Goal: Task Accomplishment & Management: Manage account settings

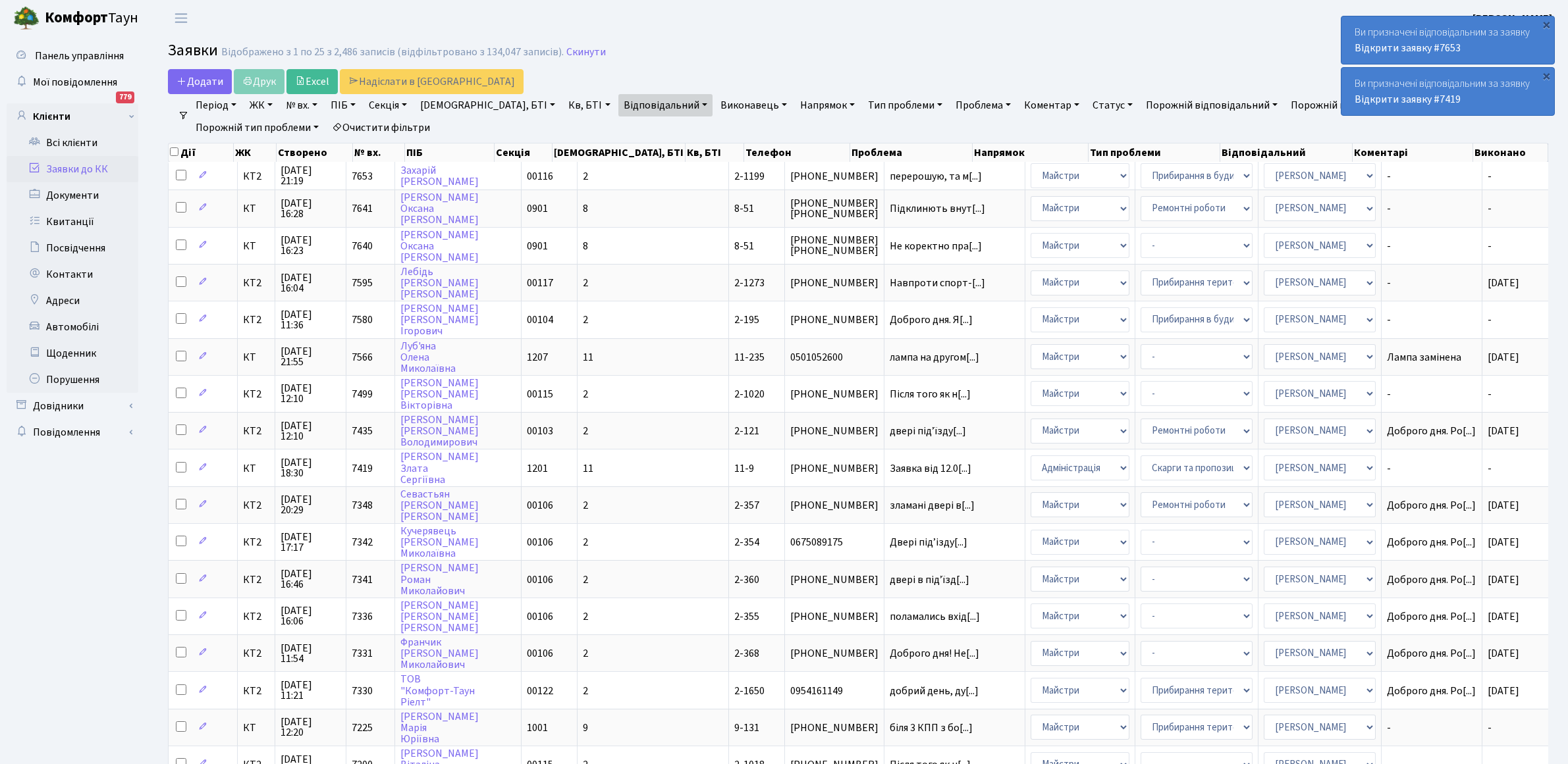
select select "25"
click at [1410, 80] on div "Ви призначені відповідальним за заявку Відкрити заявку #7419" at bounding box center [1448, 91] width 213 height 47
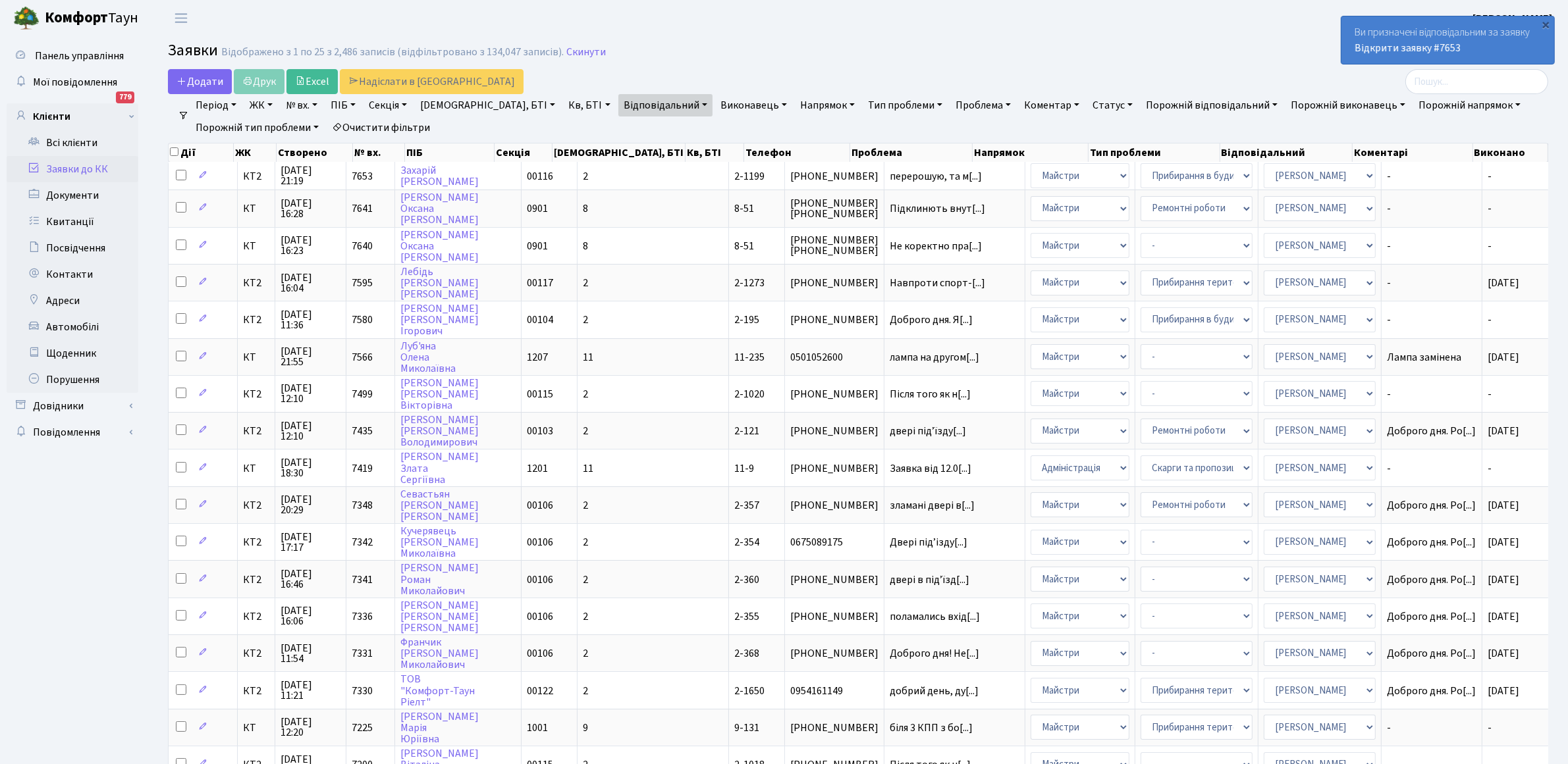
click at [1427, 38] on div "Ви призначені відповідальним за заявку Відкрити заявку #7653" at bounding box center [1448, 40] width 213 height 47
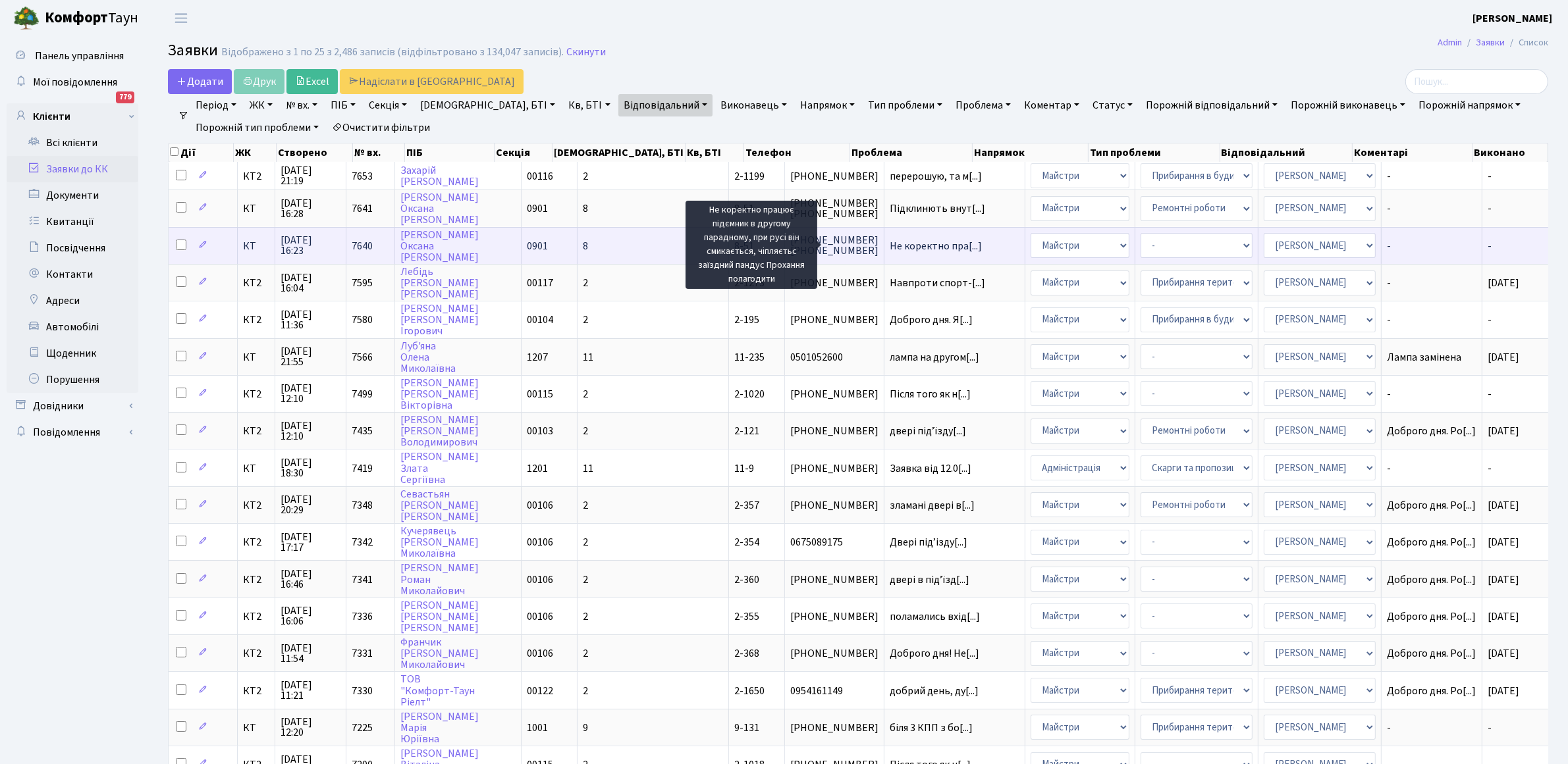
click at [901, 248] on span "Не коректно пра[...]" at bounding box center [936, 246] width 92 height 14
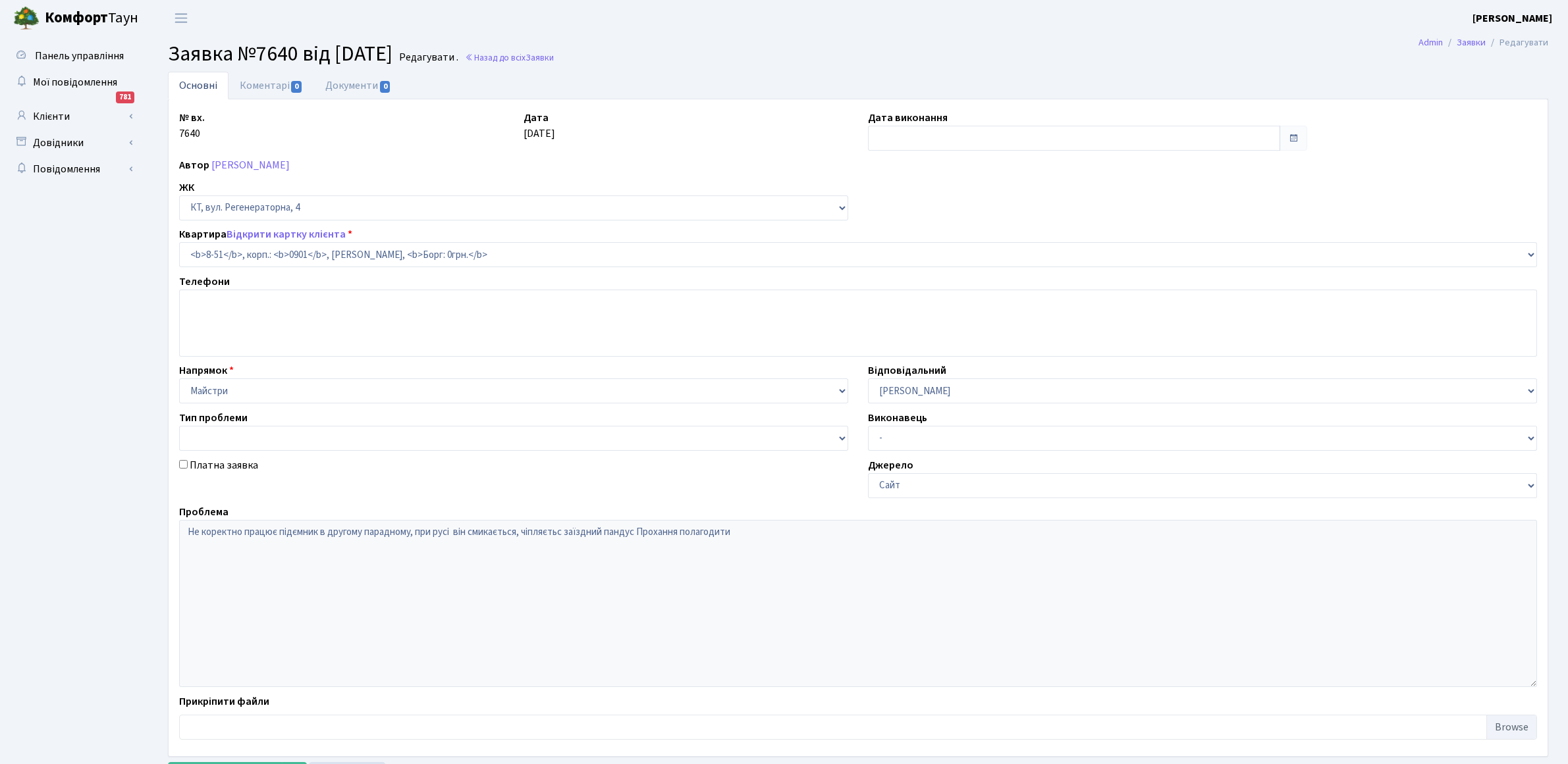
select select "6344"
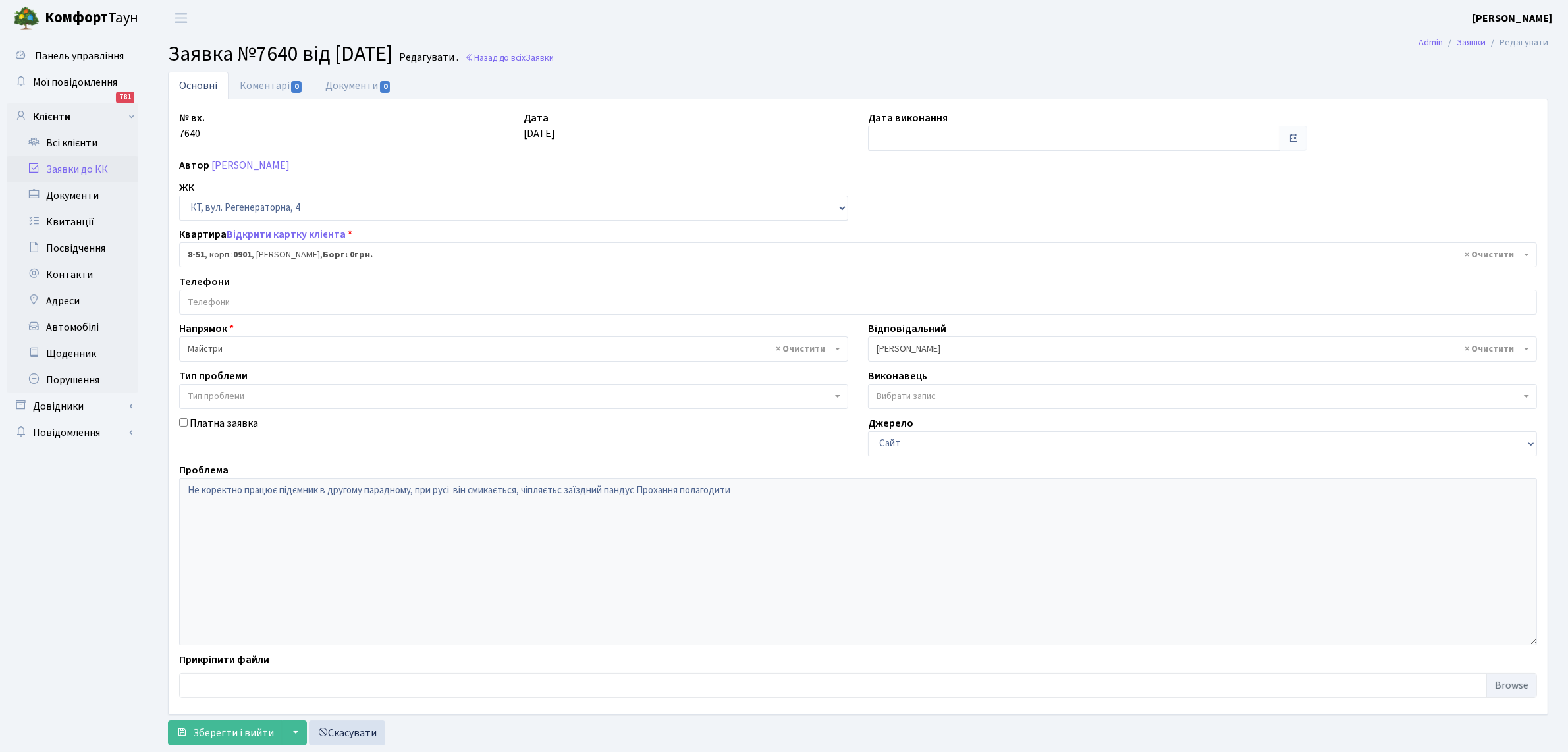
click at [839, 349] on b at bounding box center [838, 349] width 5 height 3
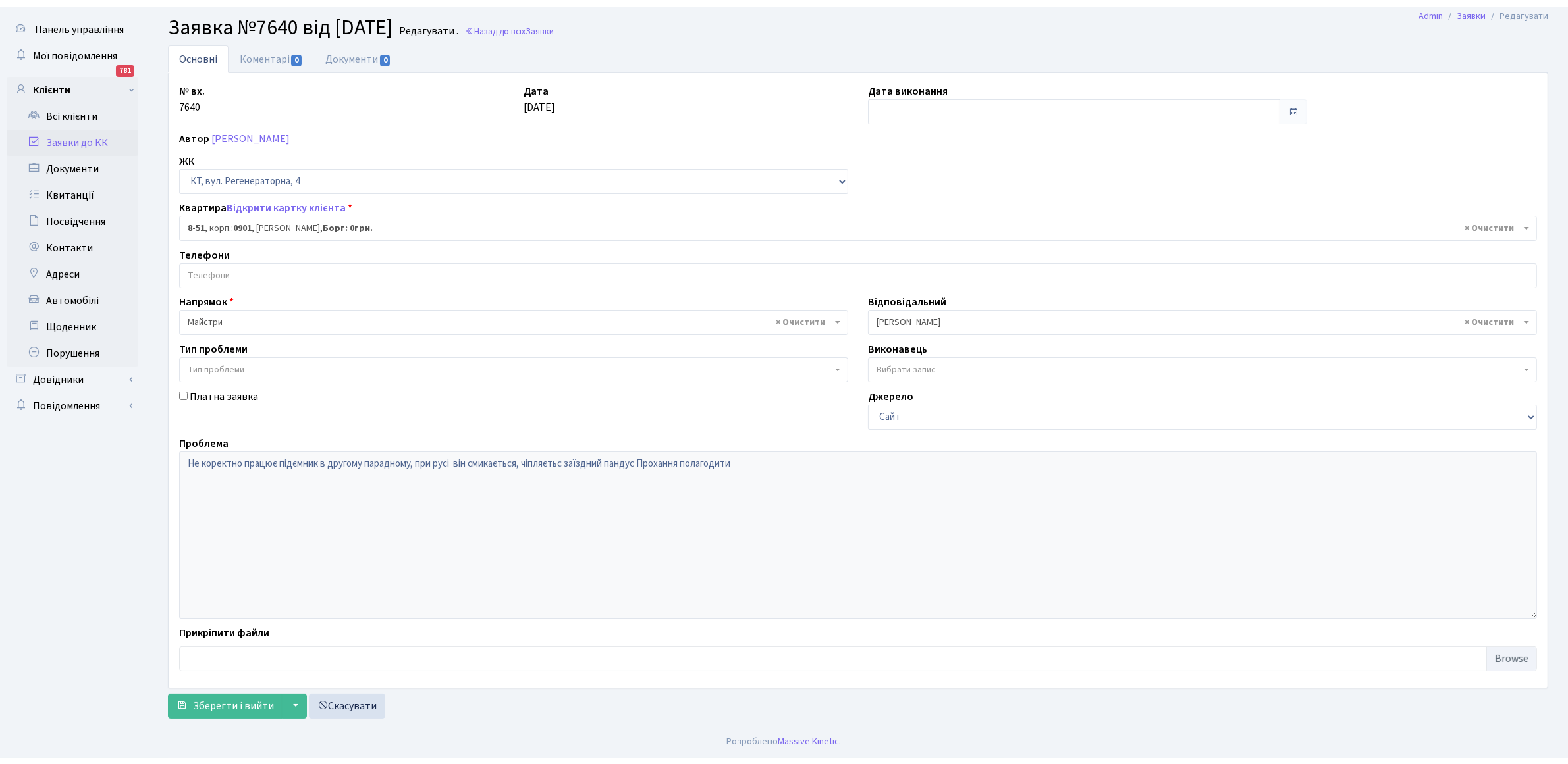
scroll to position [21, 0]
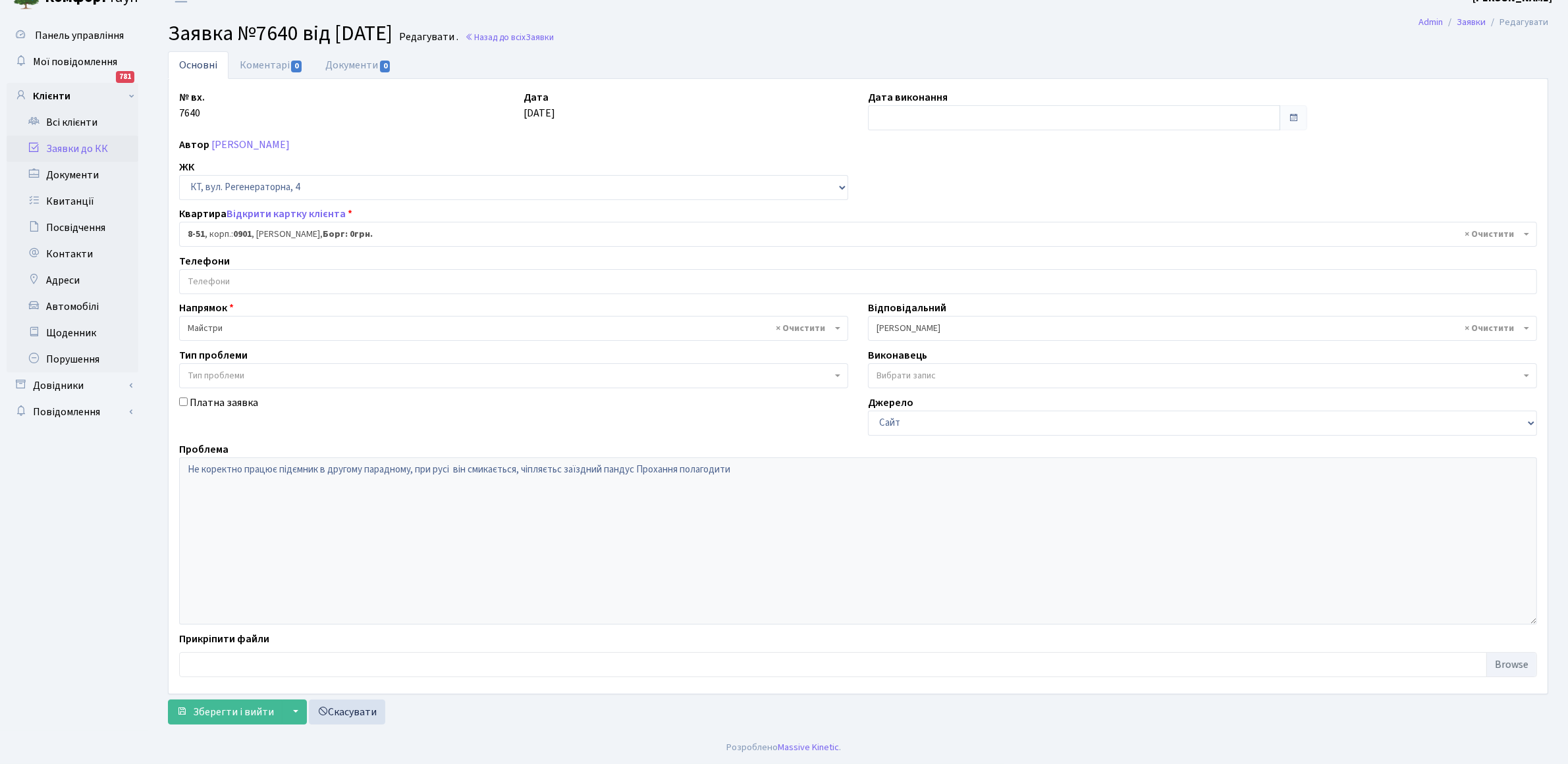
click at [840, 317] on span at bounding box center [839, 328] width 3 height 25
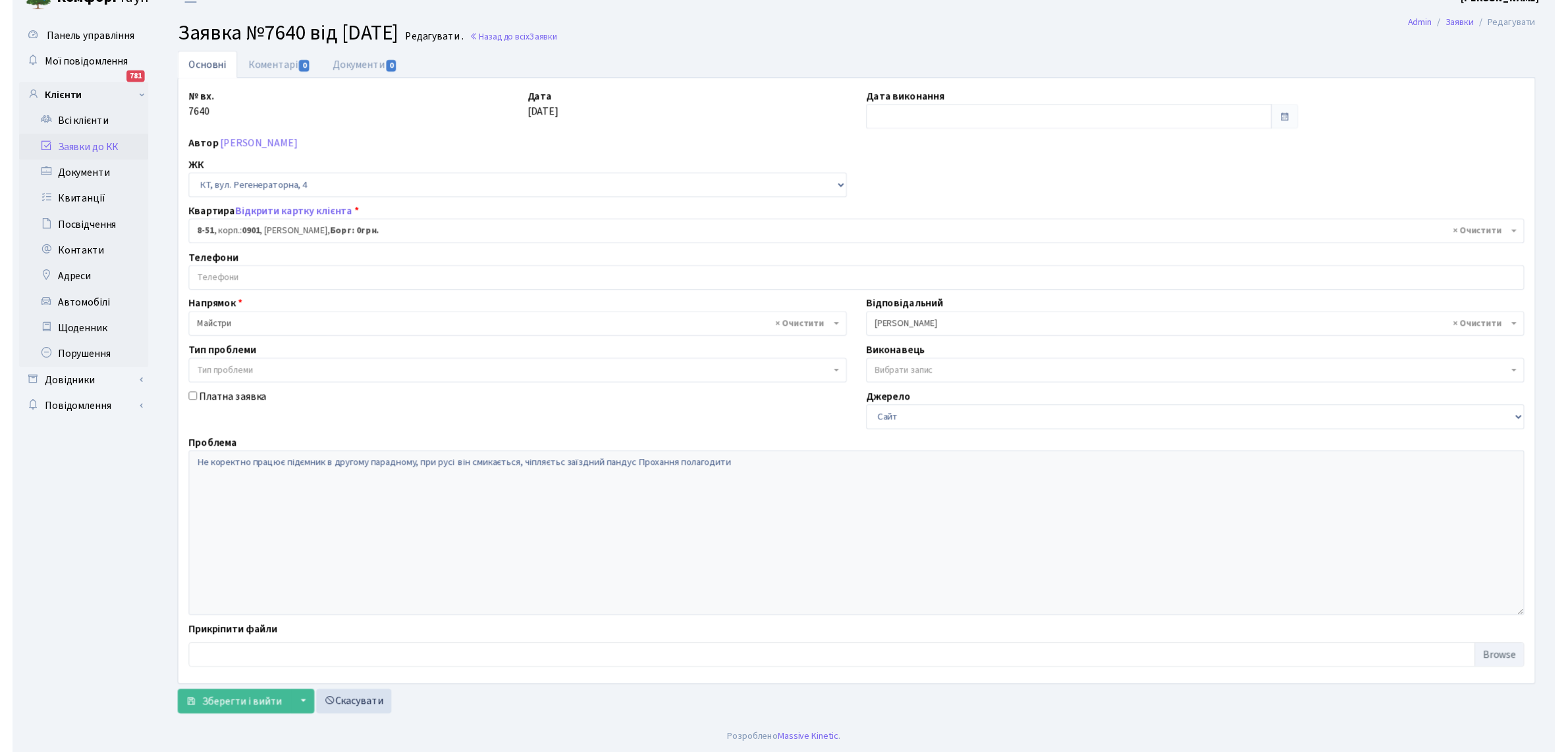
scroll to position [34, 0]
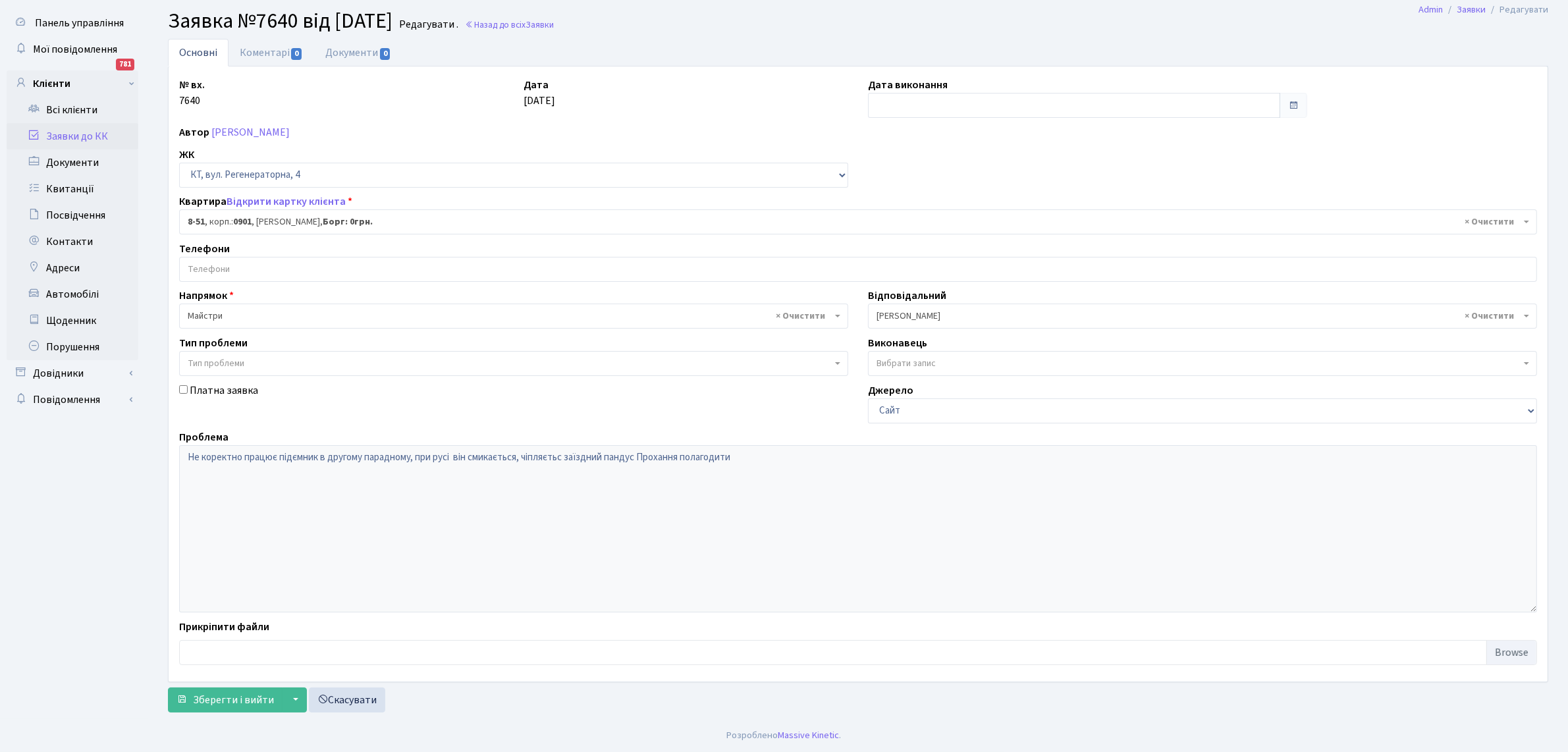
click at [839, 329] on body "[PERSON_NAME] [PERSON_NAME] Мій обліковий запис Вийти Панель управління Мої пов…" at bounding box center [784, 359] width 1568 height 785
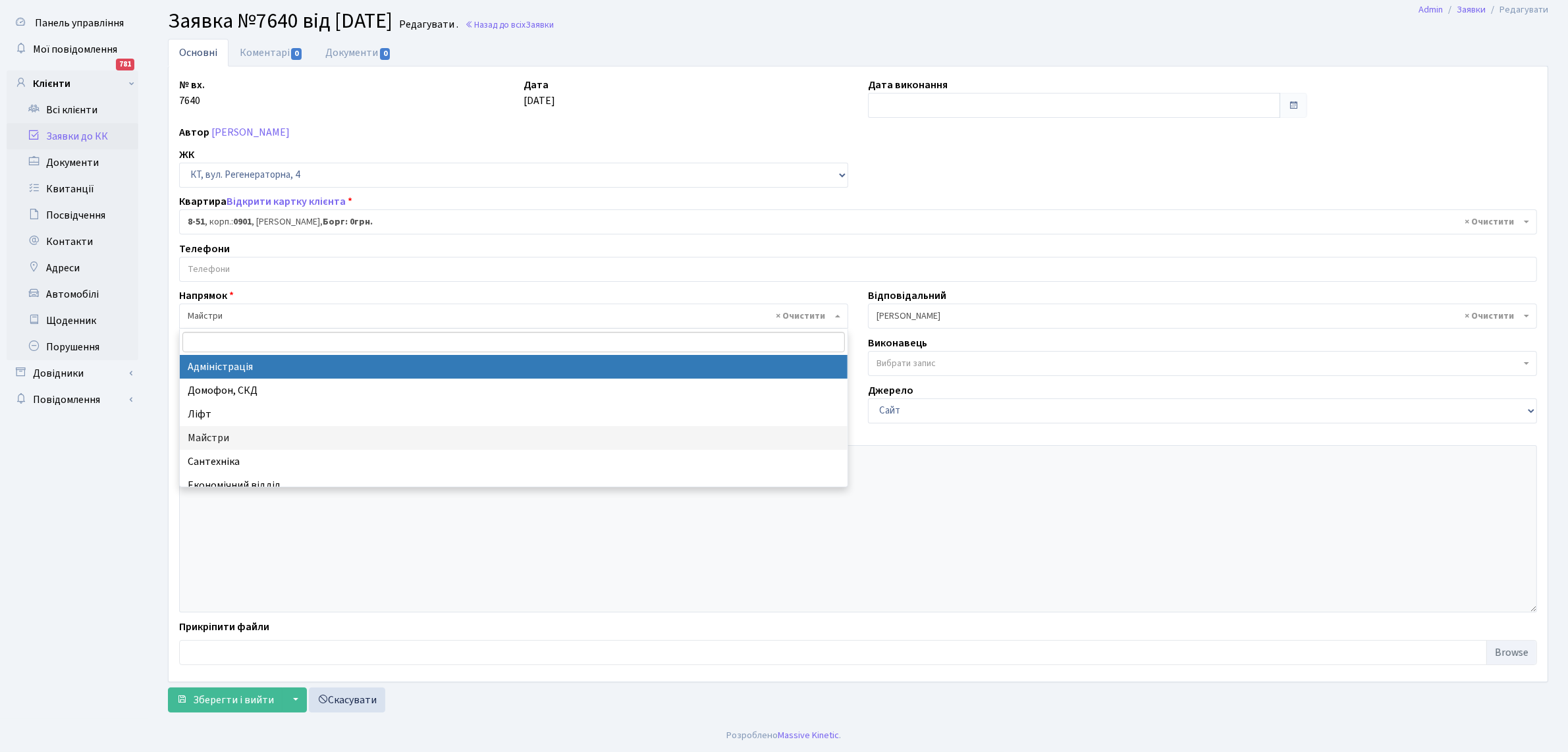
select select "5"
select select
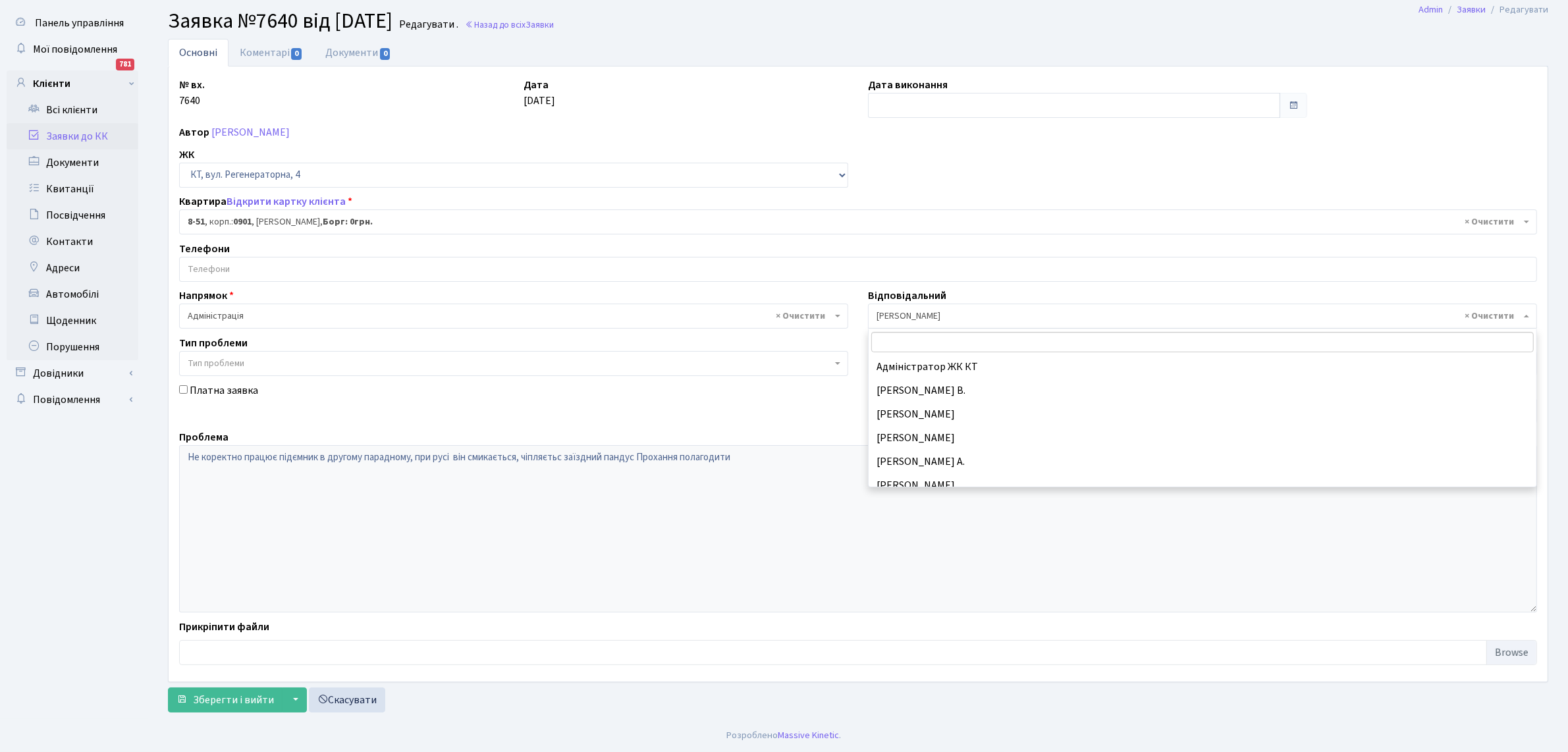
scroll to position [402, 0]
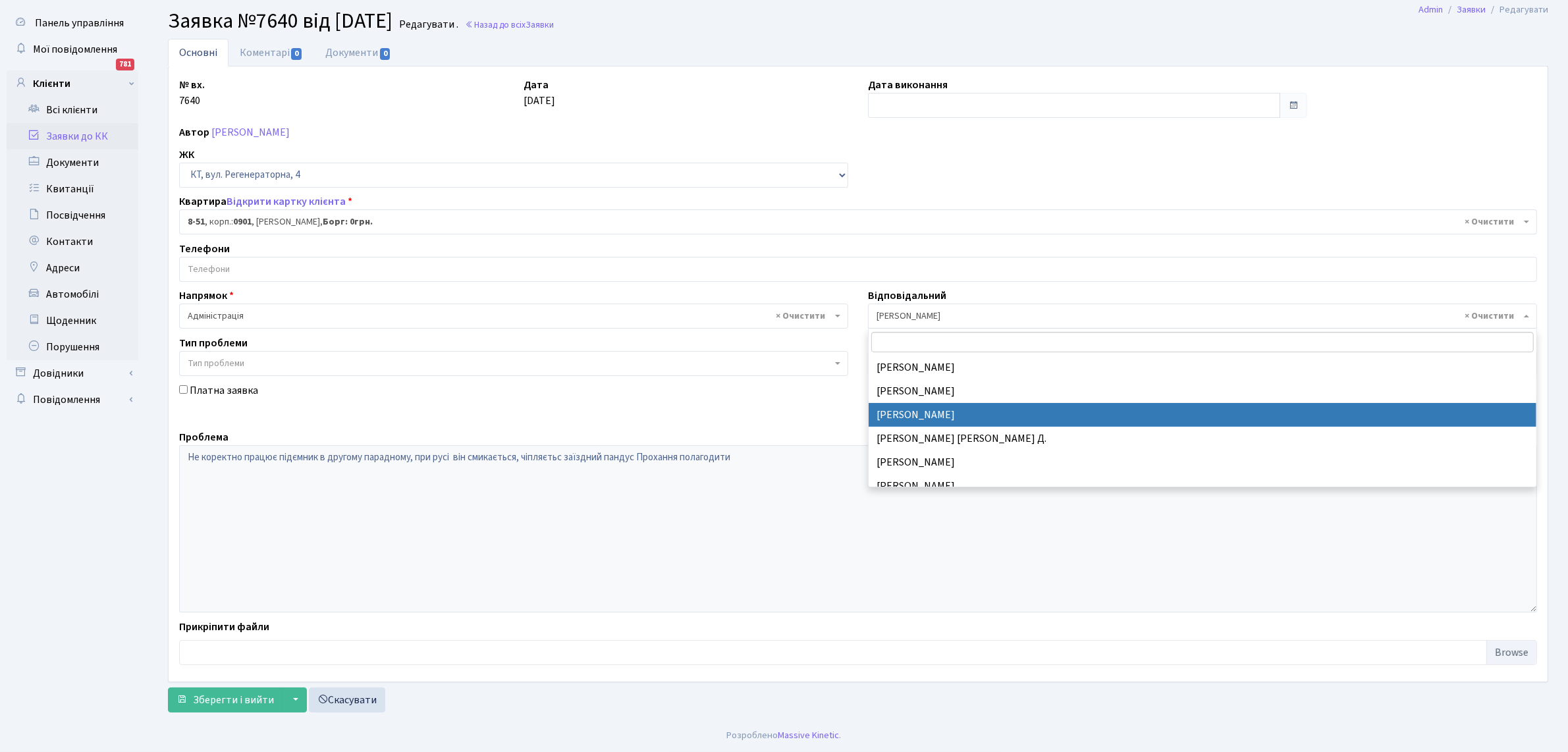
click at [1526, 328] on body "[PERSON_NAME] [PERSON_NAME] Мій обліковий запис Вийти Панель управління Мої пов…" at bounding box center [784, 359] width 1568 height 785
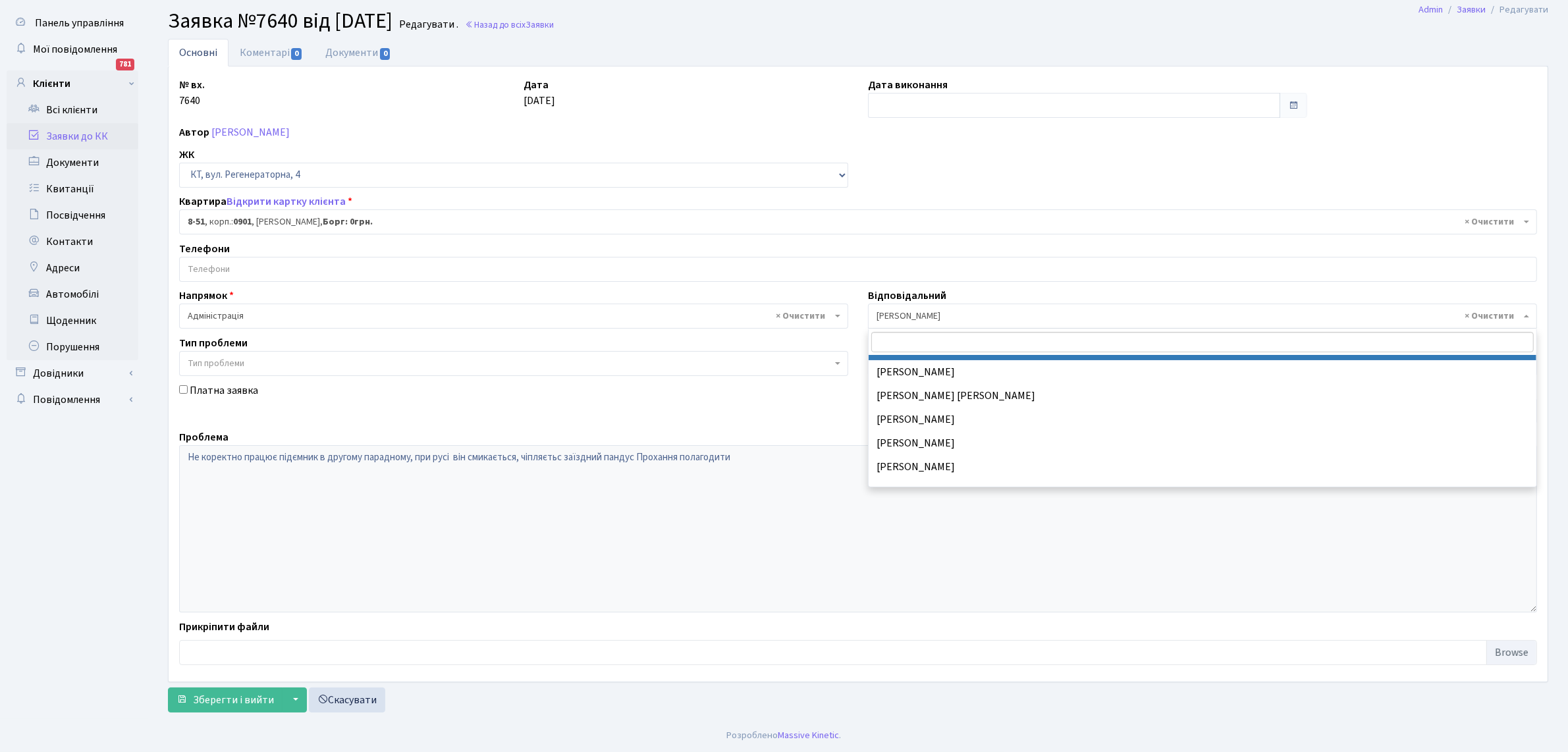
scroll to position [165, 0]
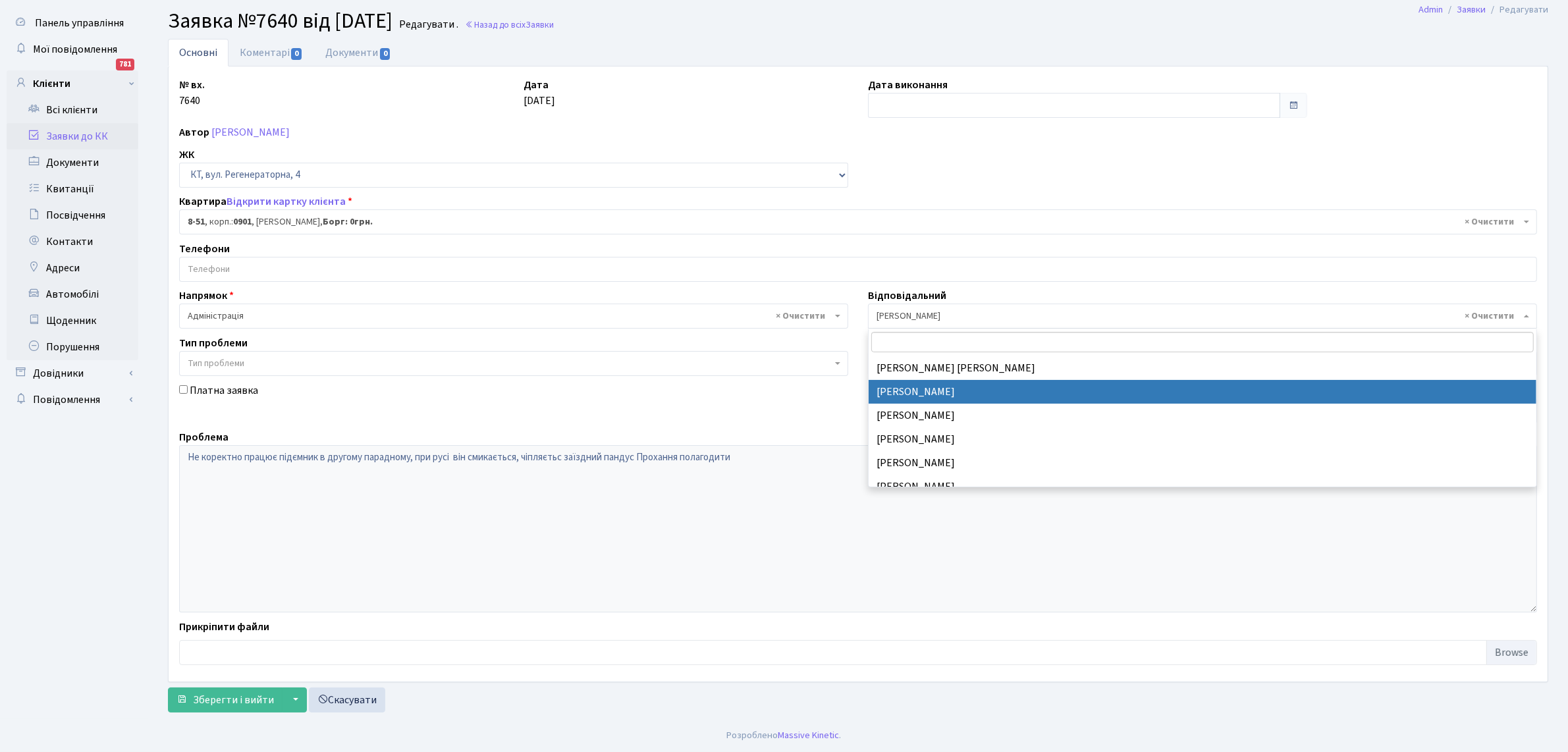
select select "36"
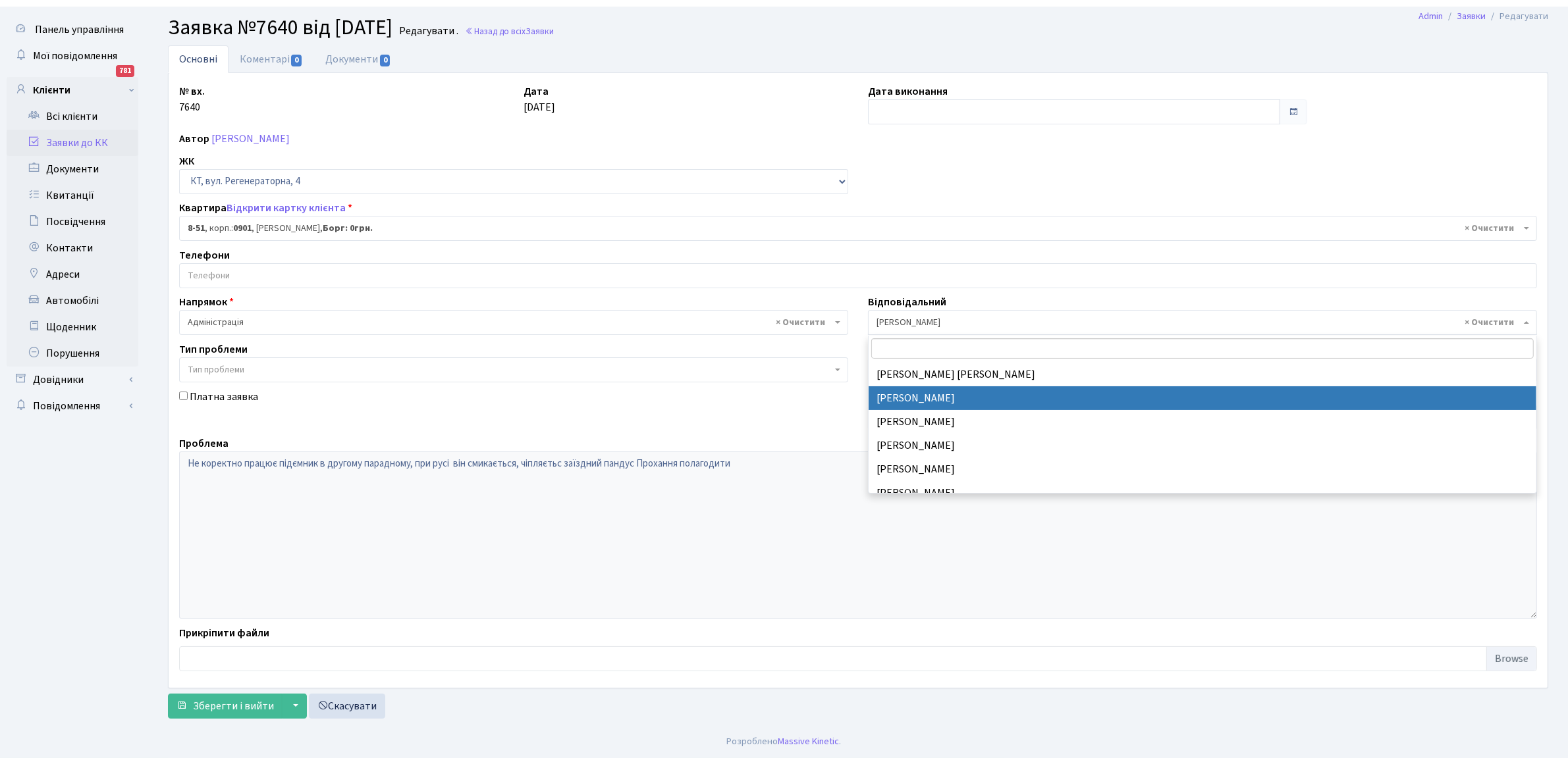
scroll to position [21, 0]
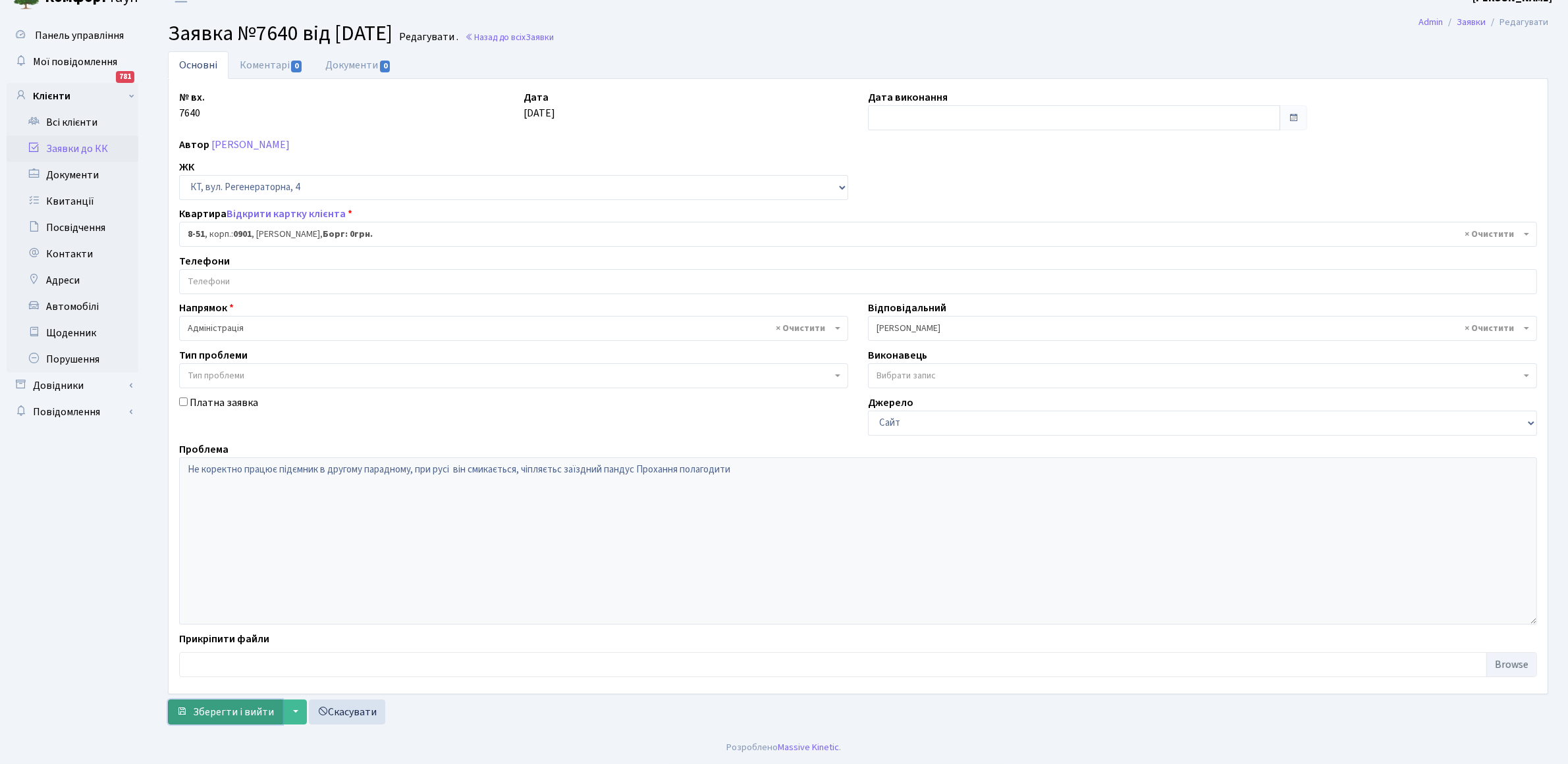
click at [188, 714] on button "Зберегти і вийти" at bounding box center [225, 712] width 115 height 25
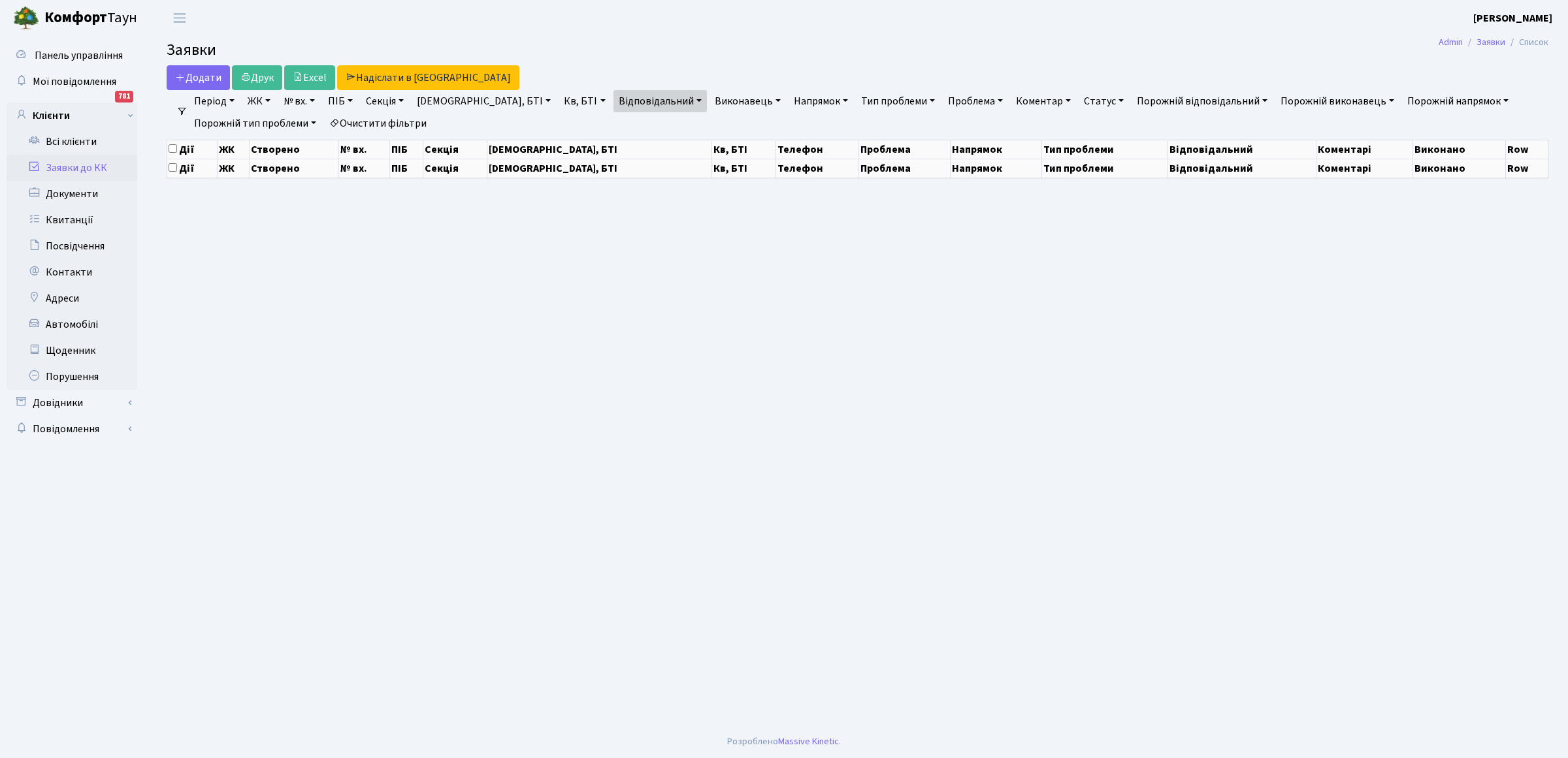
select select "25"
